Goal: Task Accomplishment & Management: Use online tool/utility

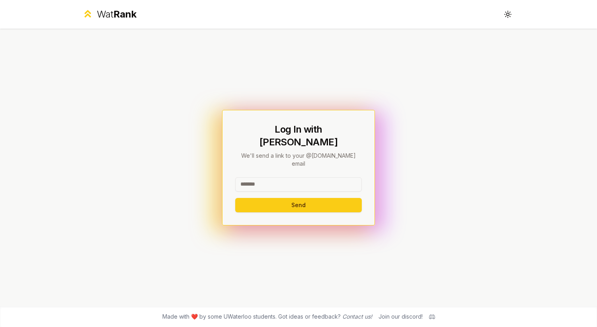
click at [313, 178] on input at bounding box center [298, 184] width 127 height 14
type input "********"
click at [332, 198] on button "Send" at bounding box center [298, 205] width 127 height 14
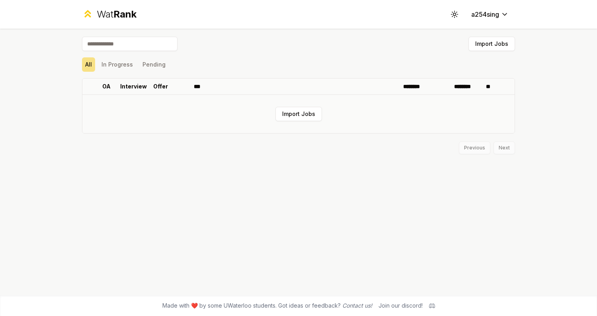
click at [291, 106] on td "Import Jobs" at bounding box center [298, 114] width 432 height 38
click at [288, 111] on button "Import Jobs" at bounding box center [298, 114] width 47 height 14
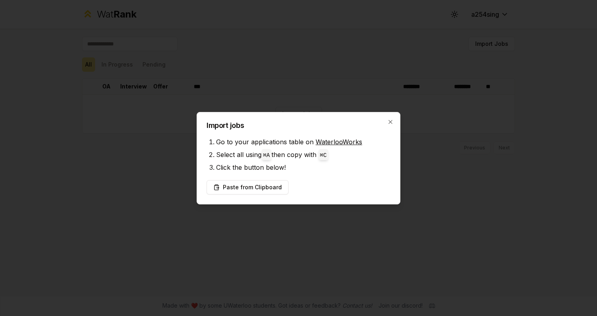
click at [396, 122] on div "Import jobs Go to your applications table on WaterlooWorks Select all using ⌘ A…" at bounding box center [299, 158] width 204 height 92
click at [392, 121] on icon "button" at bounding box center [390, 122] width 6 height 6
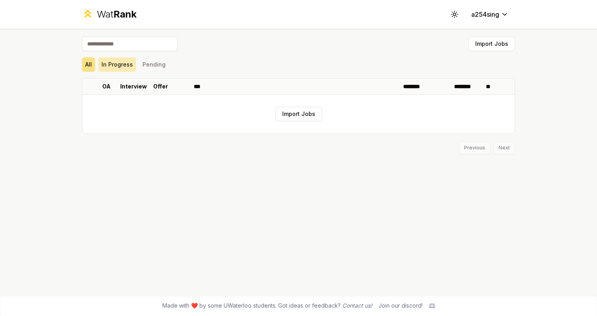
click at [124, 68] on button "In Progress" at bounding box center [117, 64] width 38 height 14
click at [158, 68] on button "Pending" at bounding box center [153, 64] width 29 height 14
click at [83, 66] on button "All" at bounding box center [88, 64] width 13 height 14
click at [124, 15] on span "Rank" at bounding box center [124, 14] width 23 height 12
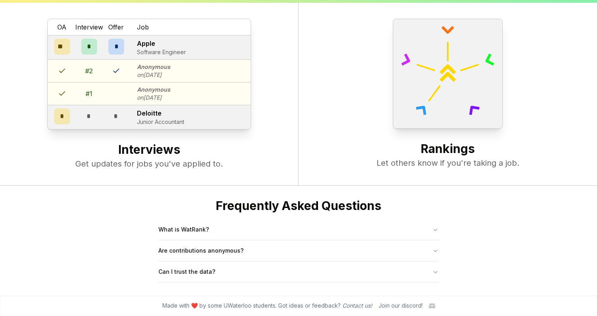
scroll to position [307, 0]
click at [421, 233] on button "What is WatRank?" at bounding box center [298, 229] width 280 height 21
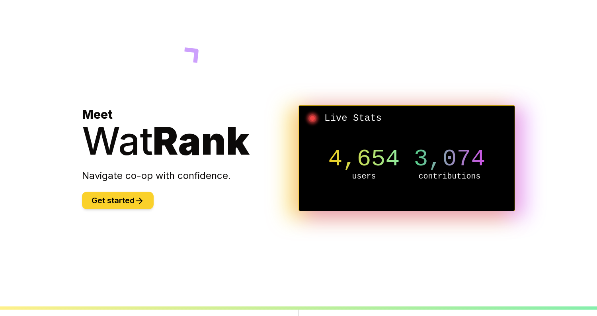
scroll to position [0, 0]
click at [114, 194] on button "Get started" at bounding box center [118, 200] width 72 height 18
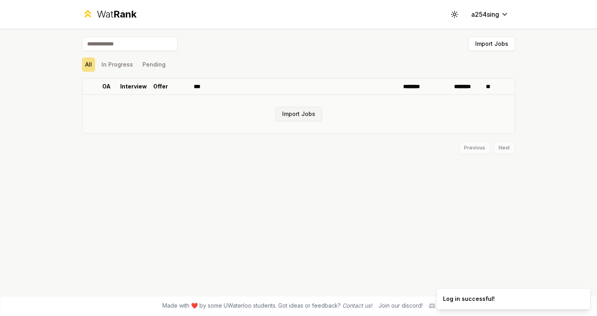
click at [299, 115] on button "Import Jobs" at bounding box center [298, 114] width 47 height 14
